Goal: Contribute content

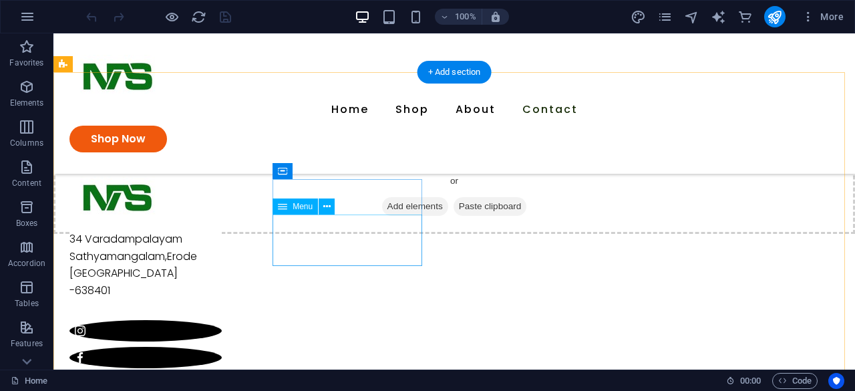
scroll to position [3054, 0]
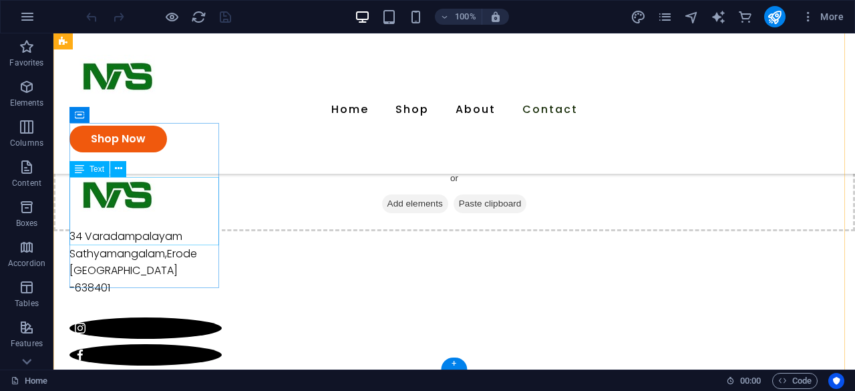
click at [80, 228] on div "34 Varadampalayam Sathyamangalam , Erode [GEOGRAPHIC_DATA] -638401" at bounding box center [146, 262] width 152 height 68
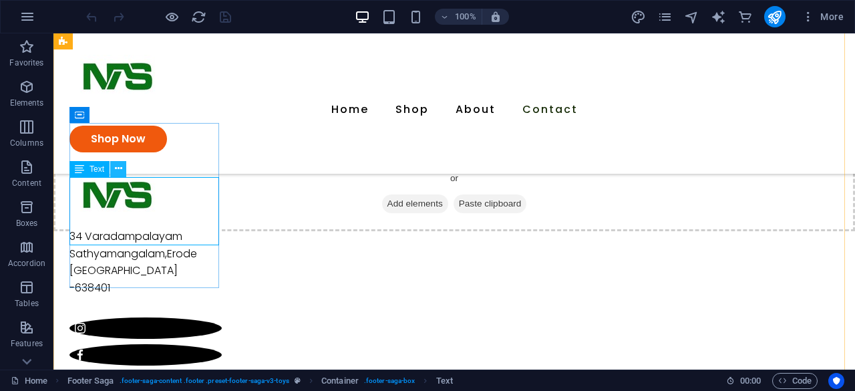
click at [121, 168] on icon at bounding box center [118, 169] width 7 height 14
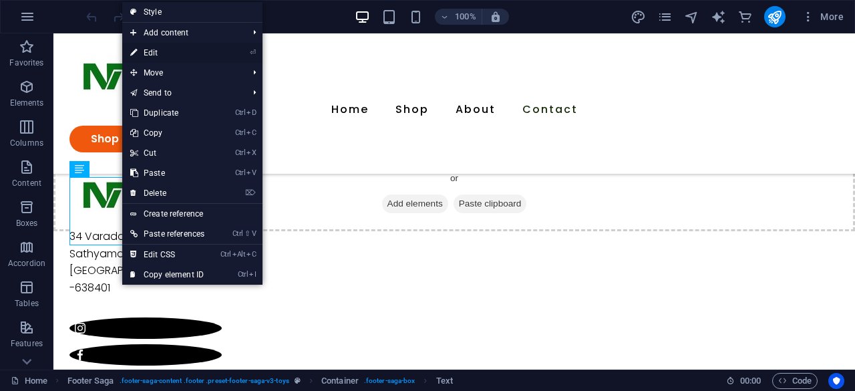
click at [196, 54] on link "⏎ Edit" at bounding box center [167, 53] width 90 height 20
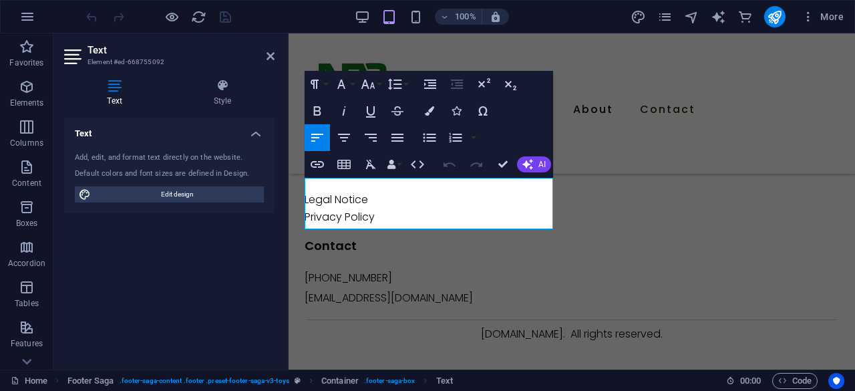
scroll to position [2660, 0]
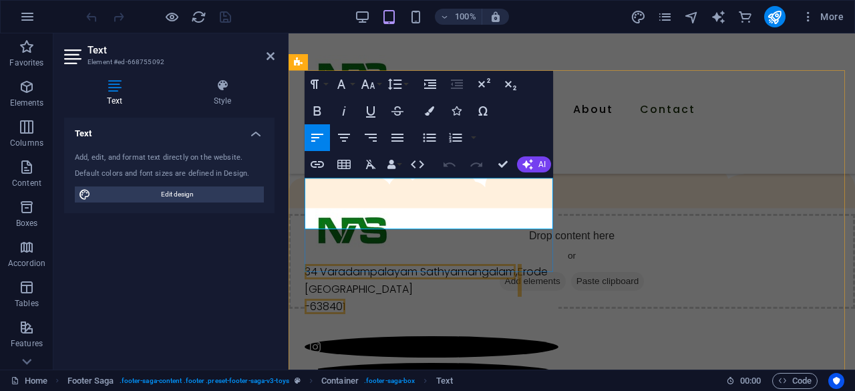
click at [317, 264] on span "34 Varadampalayam Sathyamangalam" at bounding box center [410, 271] width 211 height 15
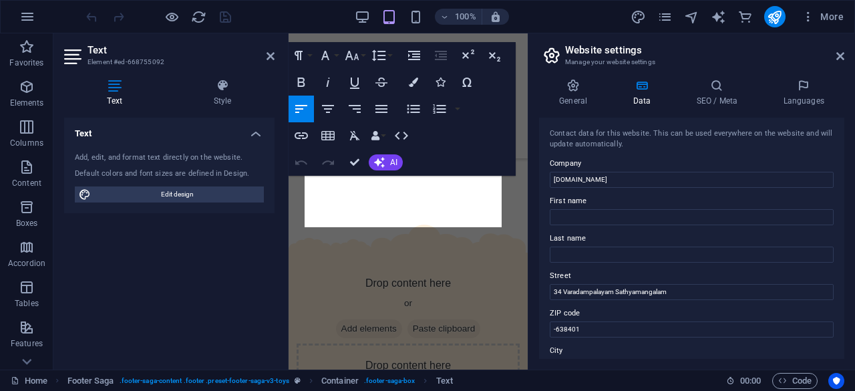
scroll to position [3068, 0]
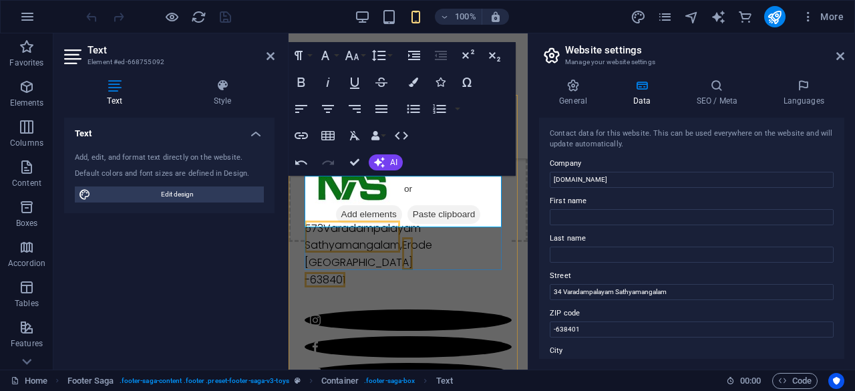
click at [434, 220] on address "573 Varadampalayam Sathyamangalam , Erode [GEOGRAPHIC_DATA]" at bounding box center [408, 245] width 207 height 51
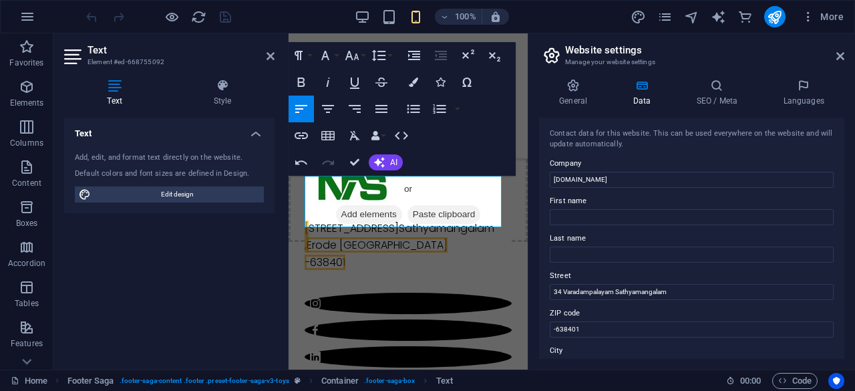
scroll to position [2774, 0]
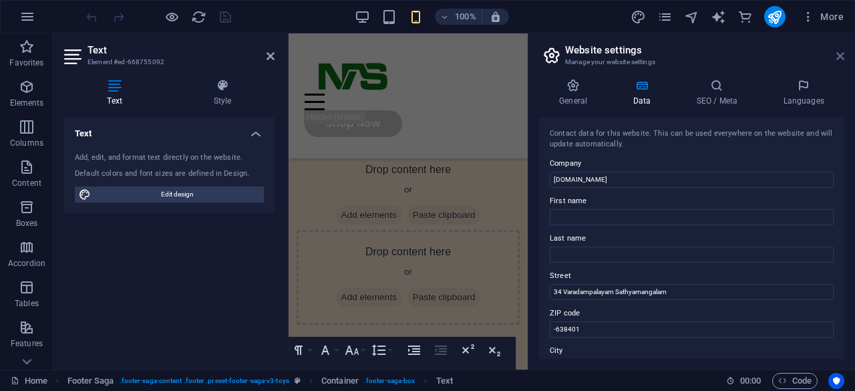
click at [841, 61] on icon at bounding box center [841, 56] width 8 height 11
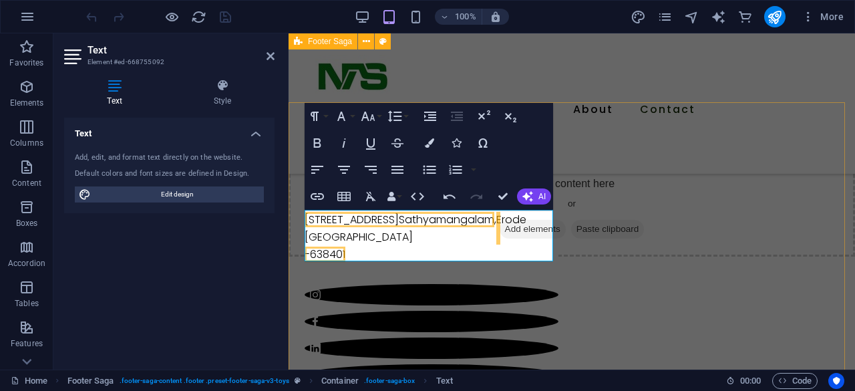
scroll to position [2579, 0]
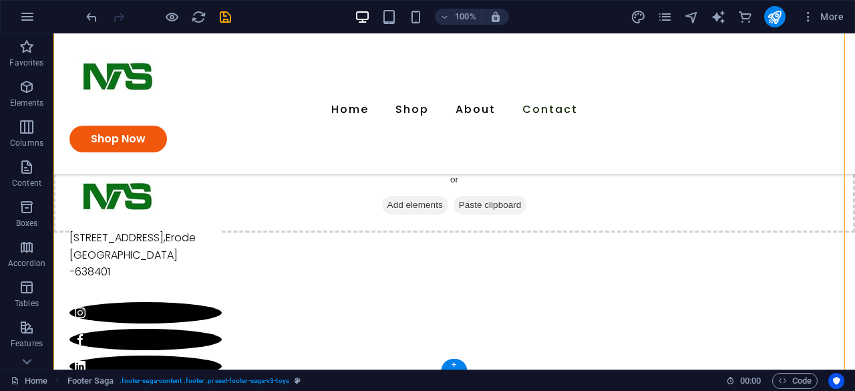
scroll to position [3054, 0]
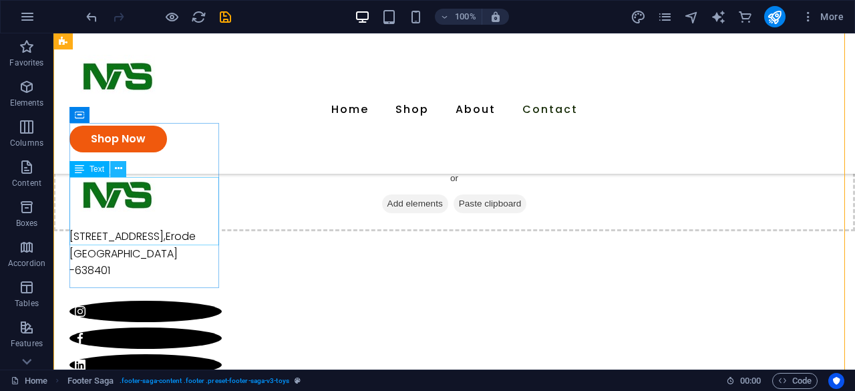
click at [120, 172] on icon at bounding box center [118, 169] width 7 height 14
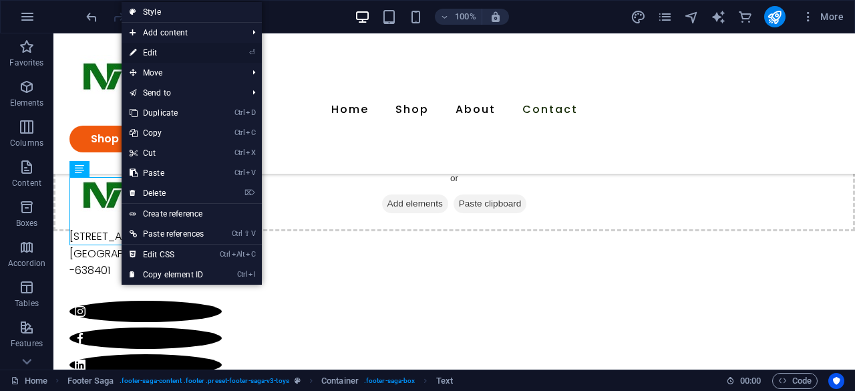
click at [170, 53] on link "⏎ Edit" at bounding box center [167, 53] width 90 height 20
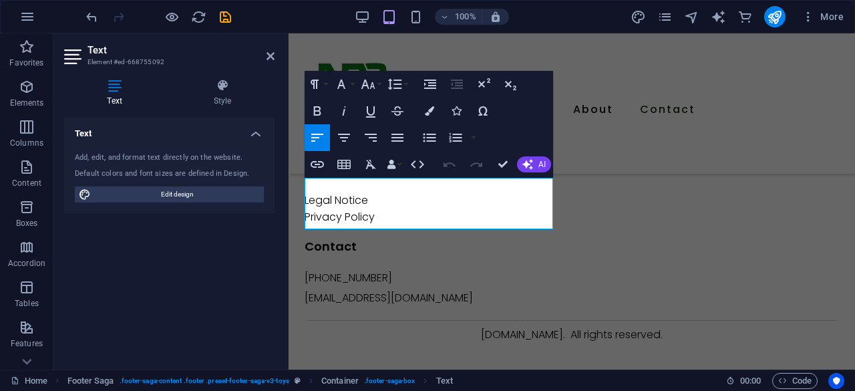
scroll to position [2660, 0]
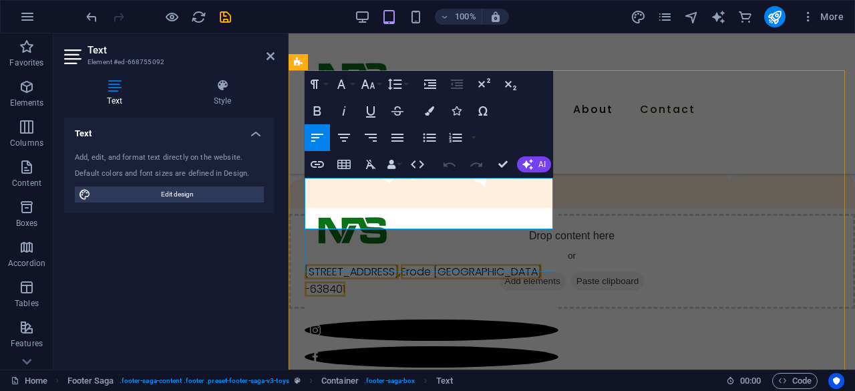
click at [468, 263] on address "[STREET_ADDRESS]" at bounding box center [432, 271] width 254 height 17
drag, startPoint x: 435, startPoint y: 197, endPoint x: 517, endPoint y: 189, distance: 82.6
click at [436, 264] on span "Erode [GEOGRAPHIC_DATA]" at bounding box center [471, 271] width 141 height 15
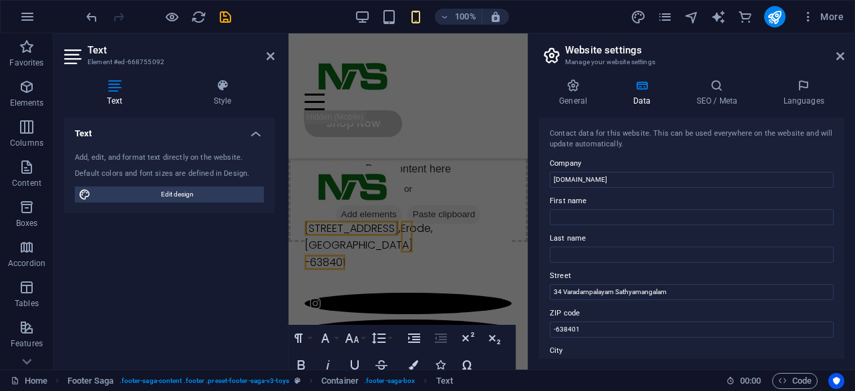
scroll to position [2774, 0]
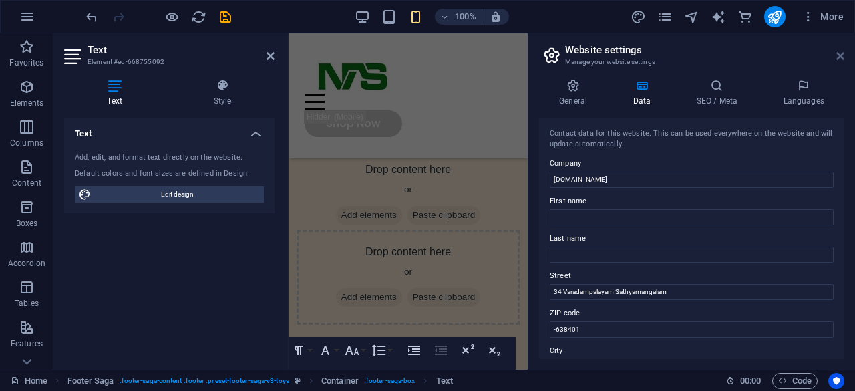
click at [842, 60] on icon at bounding box center [841, 56] width 8 height 11
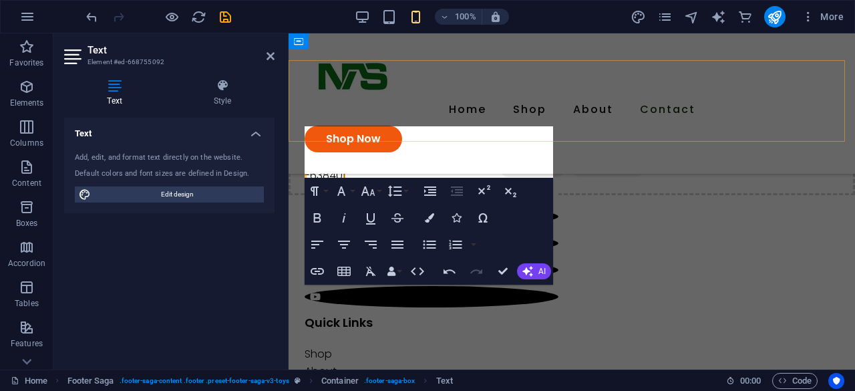
scroll to position [2712, 0]
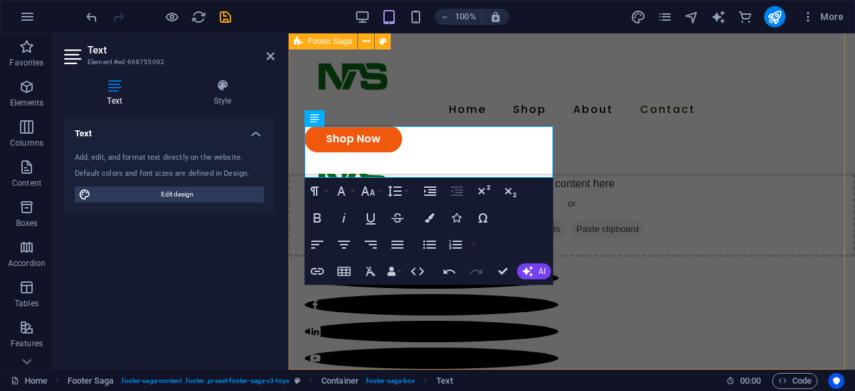
click at [626, 157] on div "[STREET_ADDRESS] Quick Links Shop About Contact Details Legal Notice Privacy Po…" at bounding box center [572, 385] width 567 height 563
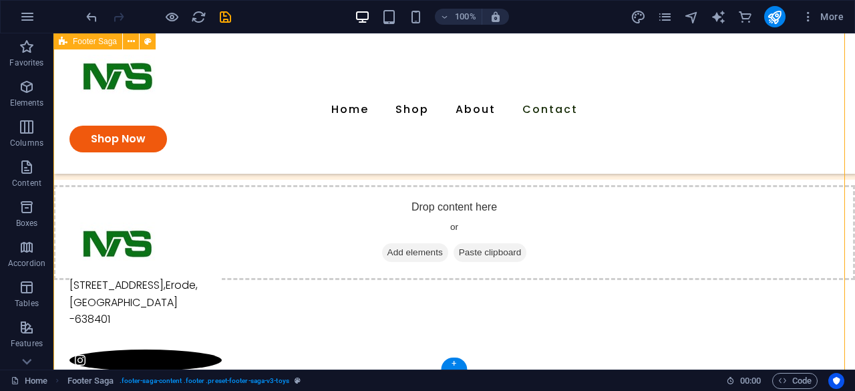
scroll to position [3054, 0]
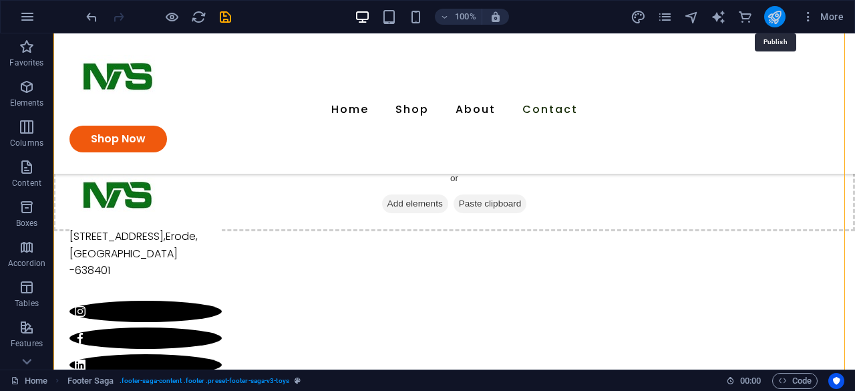
click at [773, 10] on icon "publish" at bounding box center [774, 16] width 15 height 15
checkbox input "false"
